Goal: Task Accomplishment & Management: Manage account settings

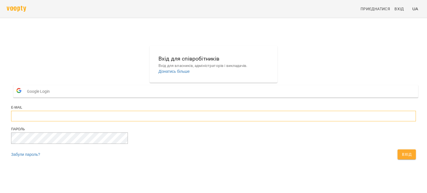
type input "**********"
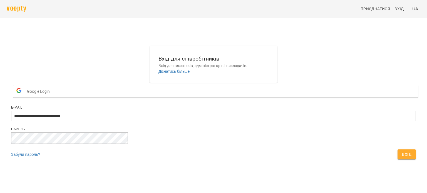
click at [398, 160] on button "Вхід" at bounding box center [407, 155] width 18 height 10
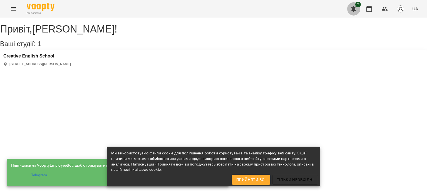
click at [354, 13] on button "button" at bounding box center [353, 8] width 13 height 13
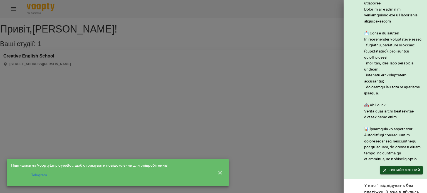
scroll to position [84, 0]
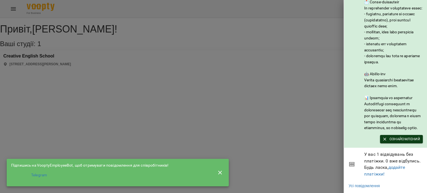
click at [408, 136] on span "Ознайомлений" at bounding box center [401, 139] width 37 height 6
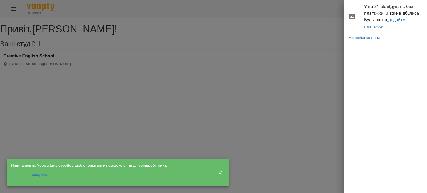
scroll to position [0, 0]
click at [295, 117] on div at bounding box center [213, 96] width 427 height 193
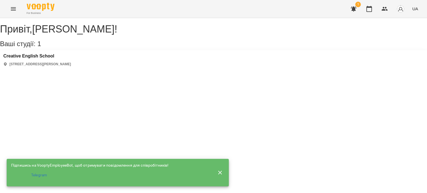
click at [355, 13] on button "button" at bounding box center [353, 8] width 13 height 13
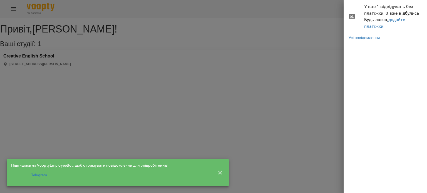
click at [134, 52] on div at bounding box center [213, 96] width 427 height 193
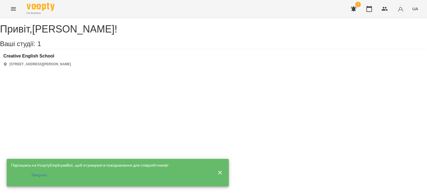
click at [29, 48] on h3 "Ваші студії: 1" at bounding box center [213, 43] width 427 height 7
click at [12, 6] on icon "Menu" at bounding box center [13, 9] width 7 height 7
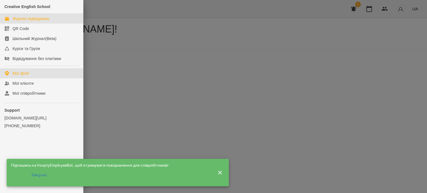
click at [21, 18] on div "Журнал відвідувань" at bounding box center [31, 19] width 37 height 6
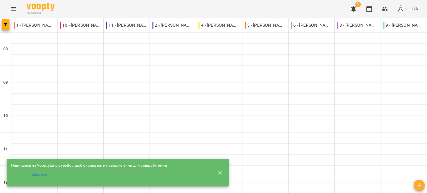
click at [135, 29] on div "11 - [PERSON_NAME]" at bounding box center [127, 25] width 46 height 11
click at [220, 171] on icon "button" at bounding box center [220, 173] width 7 height 7
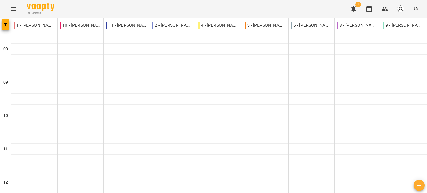
click at [134, 28] on p "11 - [PERSON_NAME]" at bounding box center [126, 25] width 41 height 7
click at [137, 24] on p "11 - [PERSON_NAME]" at bounding box center [126, 25] width 41 height 7
click at [136, 34] on div at bounding box center [127, 36] width 46 height 6
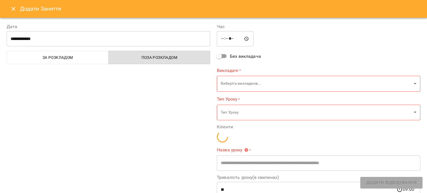
type input "**********"
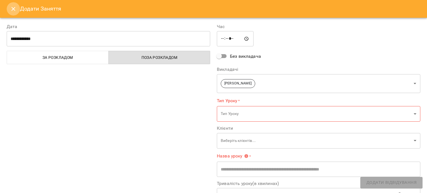
click at [15, 6] on icon "Close" at bounding box center [13, 9] width 7 height 7
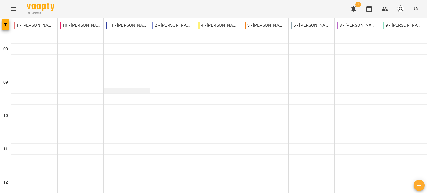
scroll to position [276, 0]
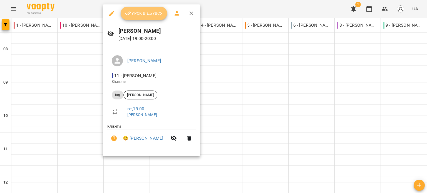
click at [156, 12] on span "Урок відбувся" at bounding box center [144, 13] width 38 height 7
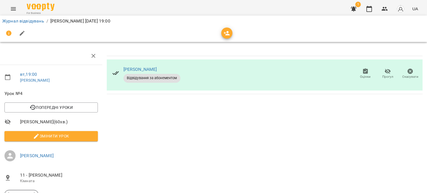
scroll to position [0, 2]
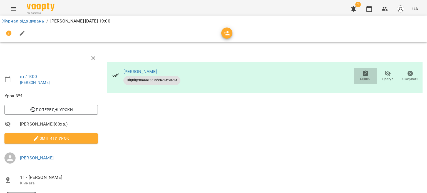
click at [363, 75] on icon "button" at bounding box center [365, 74] width 5 height 6
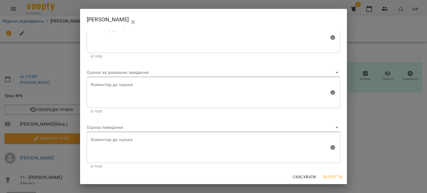
scroll to position [26, 0]
click at [373, 129] on div "[PERSON_NAME] за роботу на уроці [PERSON_NAME] до оцінки Коментар до оцінки 0/1…" at bounding box center [213, 96] width 427 height 193
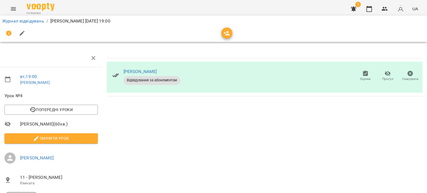
click at [358, 4] on span "1" at bounding box center [358, 5] width 6 height 6
click at [356, 8] on icon "button" at bounding box center [354, 8] width 6 height 5
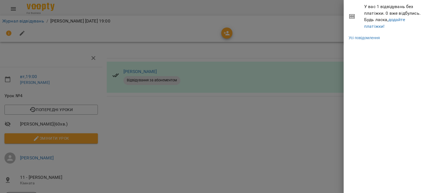
click at [374, 15] on span "У вас 1 відвідувань без платіжки. 0 вже відбулись. Будь ласка, додайте платіжки!" at bounding box center [393, 16] width 59 height 26
click at [380, 27] on link "додайте платіжки!" at bounding box center [384, 23] width 41 height 12
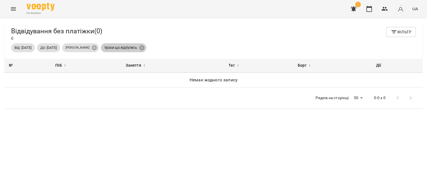
click at [137, 50] on span "Уроки що відбулись" at bounding box center [120, 47] width 39 height 5
click at [15, 12] on icon "Menu" at bounding box center [13, 9] width 7 height 7
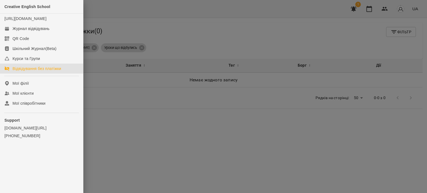
click at [22, 71] on div "Відвідування без платіжки" at bounding box center [37, 69] width 49 height 6
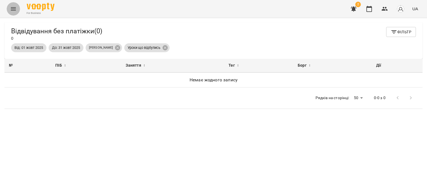
click at [18, 8] on button "Menu" at bounding box center [13, 8] width 13 height 13
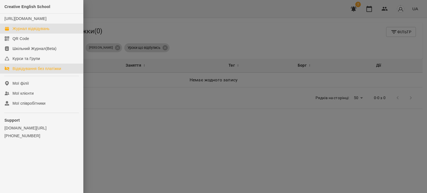
click at [11, 33] on link "Журнал відвідувань" at bounding box center [41, 29] width 83 height 10
